Goal: Information Seeking & Learning: Check status

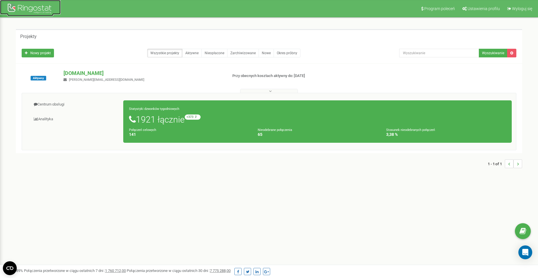
click at [10, 8] on div at bounding box center [30, 9] width 46 height 14
click at [42, 103] on link "Centrum obsługi" at bounding box center [74, 105] width 97 height 14
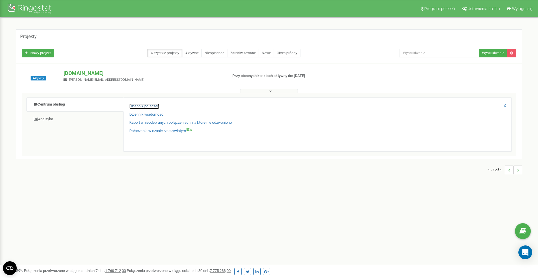
click at [146, 105] on link "Dziennik połączeń" at bounding box center [144, 106] width 30 height 5
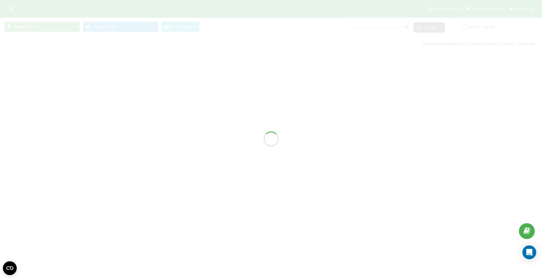
click at [378, 27] on div at bounding box center [271, 139] width 542 height 278
click at [360, 27] on div at bounding box center [271, 139] width 542 height 278
click at [373, 28] on div at bounding box center [271, 139] width 542 height 278
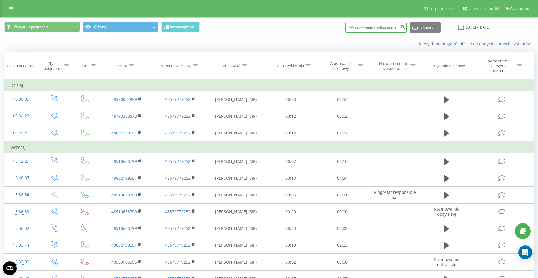
drag, startPoint x: 373, startPoint y: 27, endPoint x: 372, endPoint y: 33, distance: 5.6
click at [372, 33] on div "Eksport .csv .xls .xlsx 22.07.2025 - 22.08.2025" at bounding box center [435, 27] width 180 height 11
paste input "570052829"
type input "570052829"
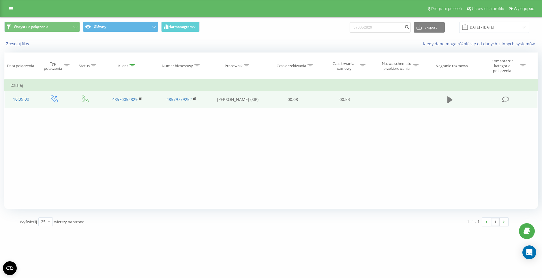
click at [451, 102] on icon at bounding box center [450, 100] width 5 height 8
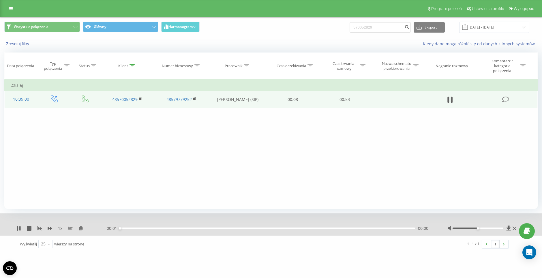
click at [347, 229] on div "00:00" at bounding box center [267, 229] width 295 height 2
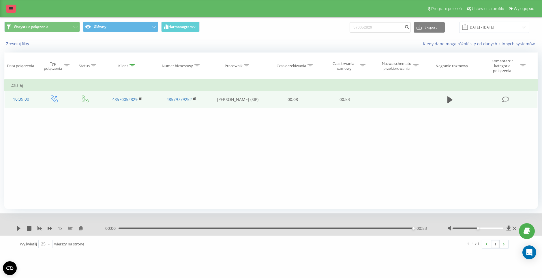
click at [11, 9] on icon at bounding box center [10, 9] width 3 height 4
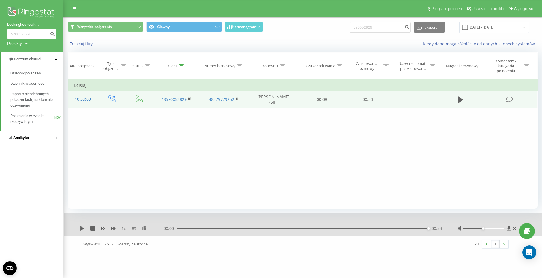
click at [24, 139] on span "Analityka" at bounding box center [21, 138] width 16 height 4
click at [29, 91] on span "Pracownicy w czasie rzeczywistym" at bounding box center [32, 90] width 44 height 12
